Goal: Find specific page/section: Find specific page/section

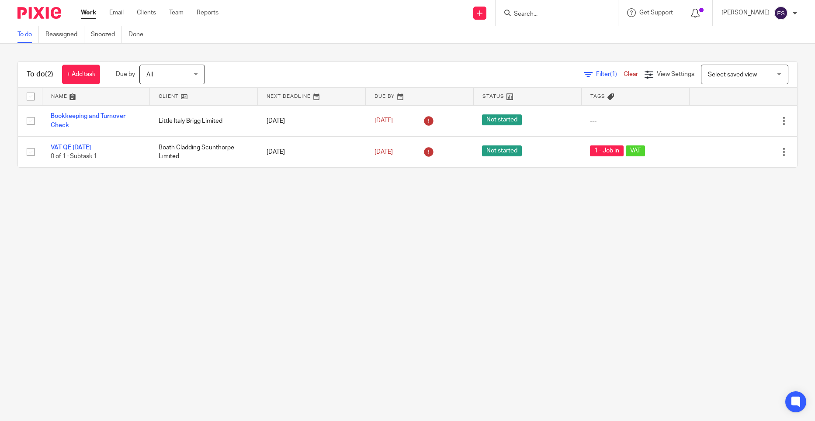
click at [698, 15] on icon at bounding box center [695, 13] width 9 height 9
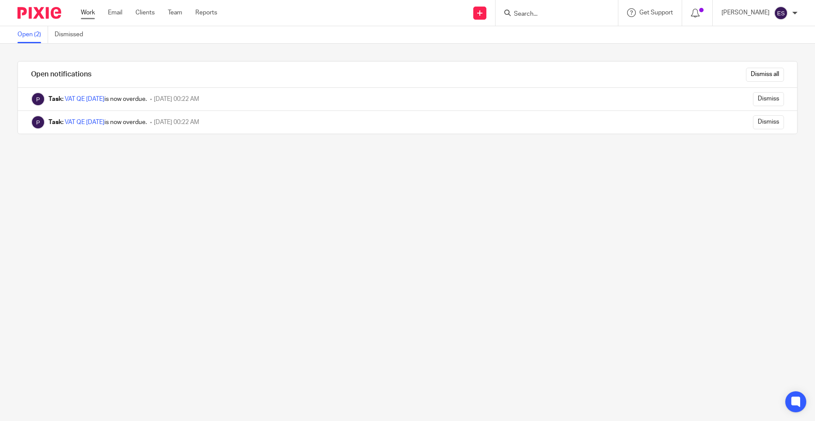
click at [84, 12] on link "Work" at bounding box center [88, 12] width 14 height 9
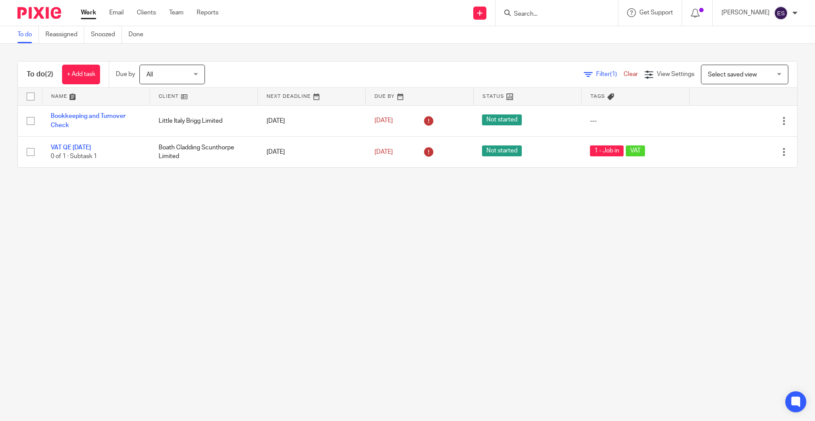
click at [528, 14] on input "Search" at bounding box center [552, 14] width 79 height 8
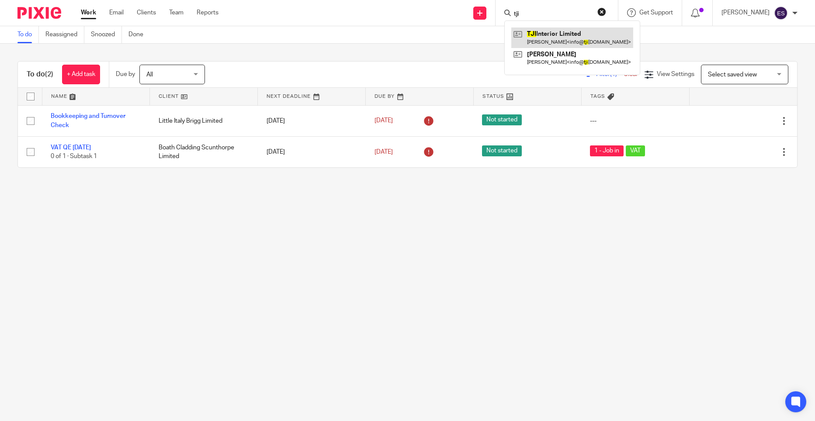
type input "tji"
click at [545, 31] on link at bounding box center [572, 38] width 122 height 20
